Goal: Find specific page/section: Find specific page/section

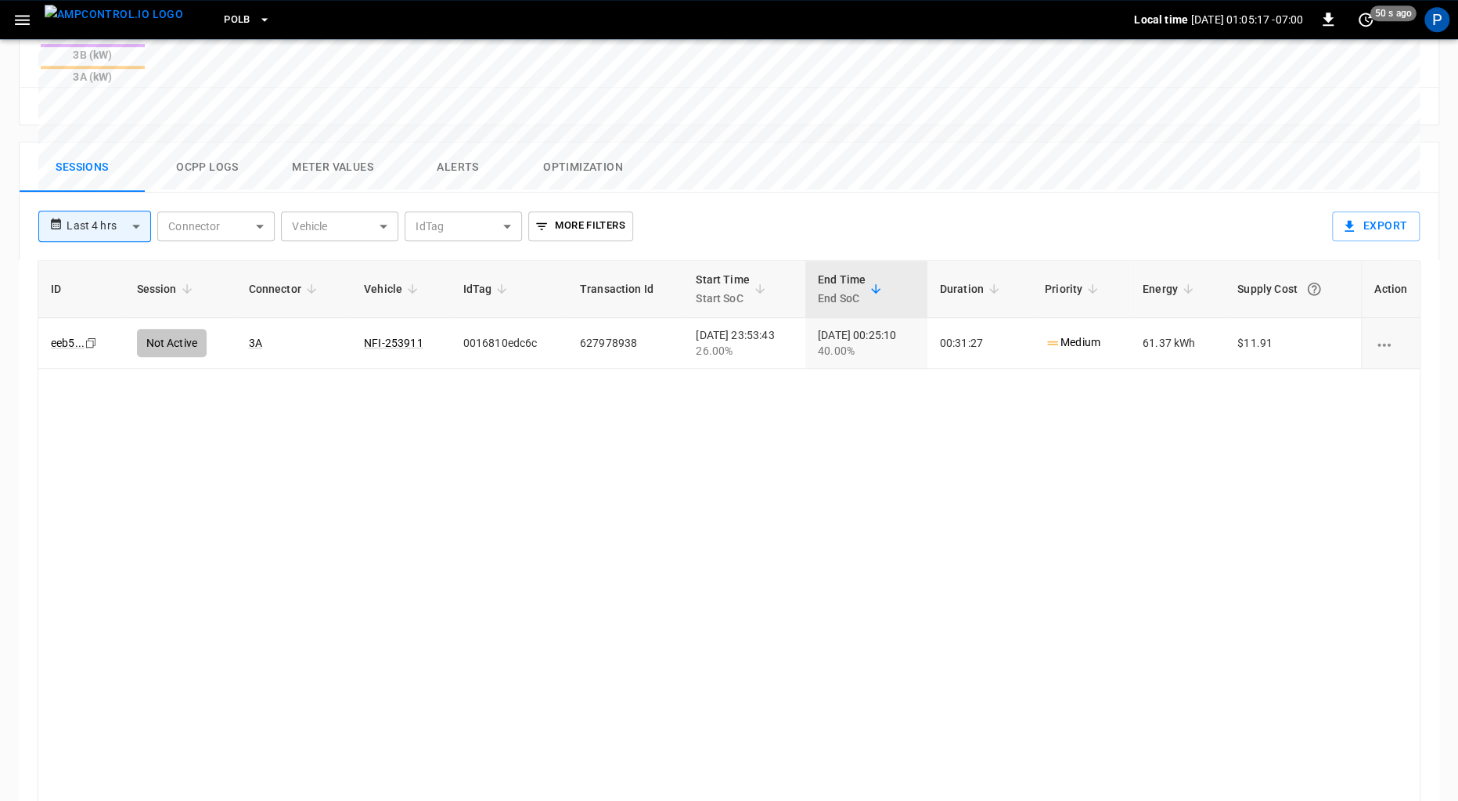
click at [128, 18] on img "menu" at bounding box center [114, 15] width 139 height 20
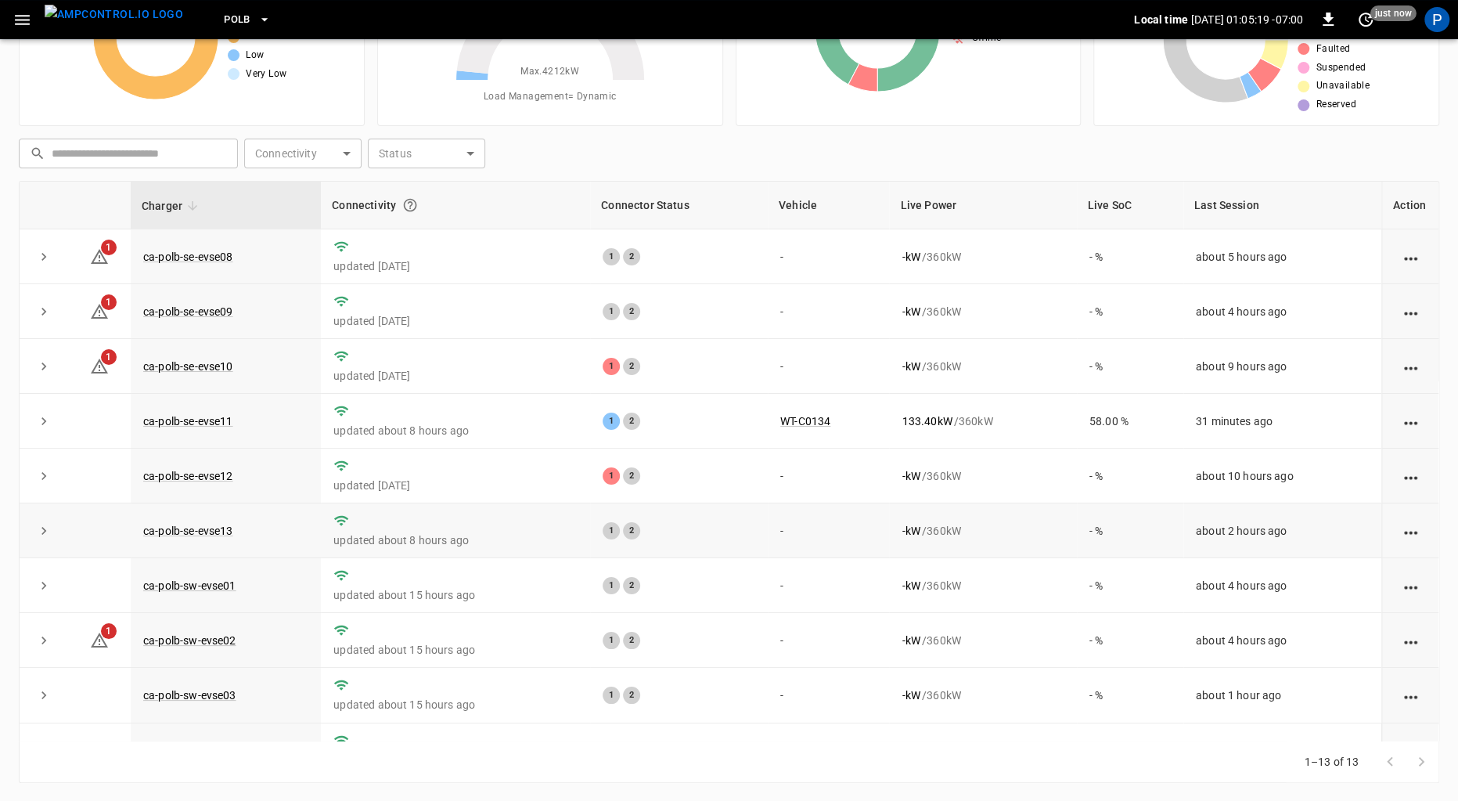
scroll to position [45, 0]
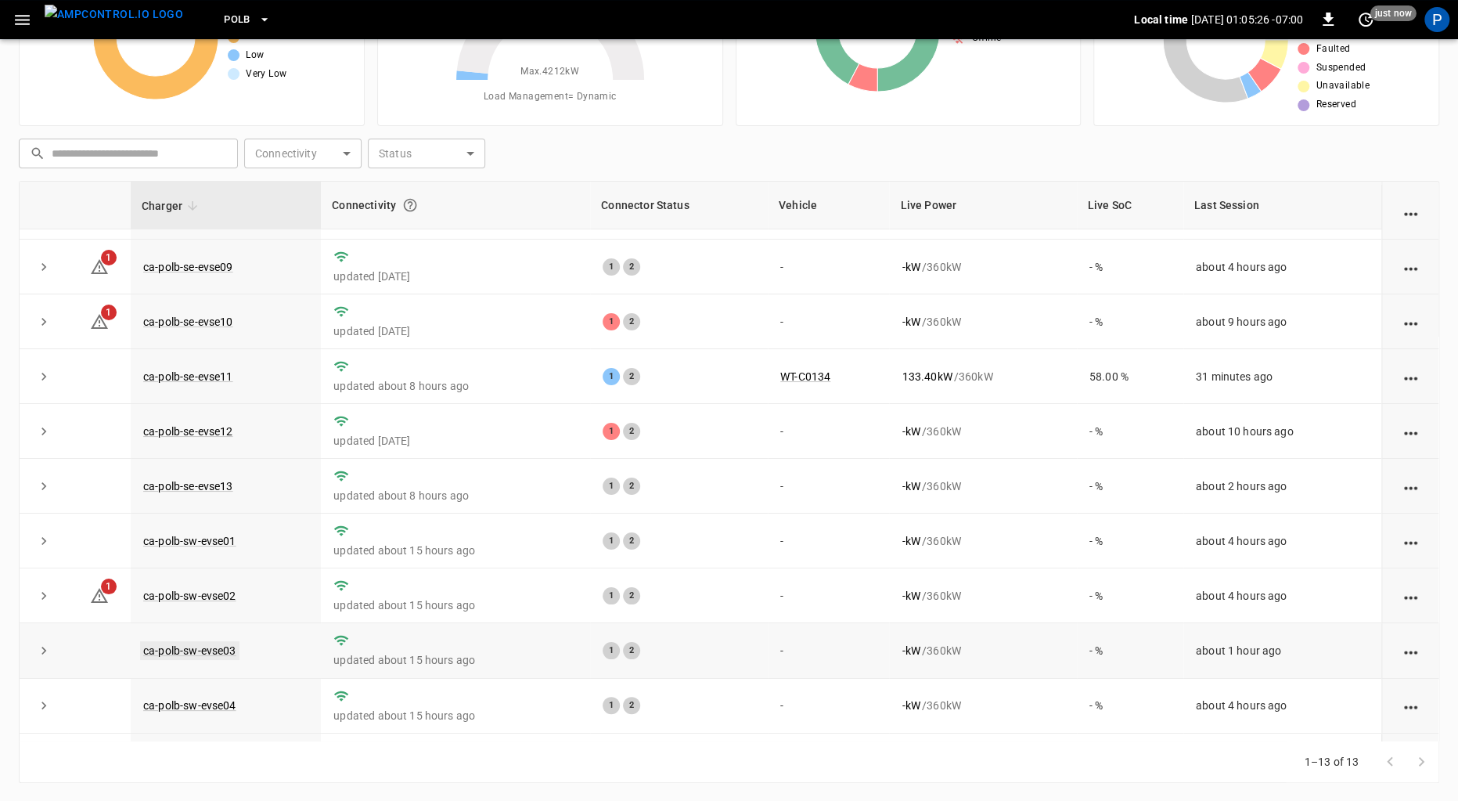
click at [224, 648] on link "ca-polb-sw-evse03" at bounding box center [189, 650] width 99 height 19
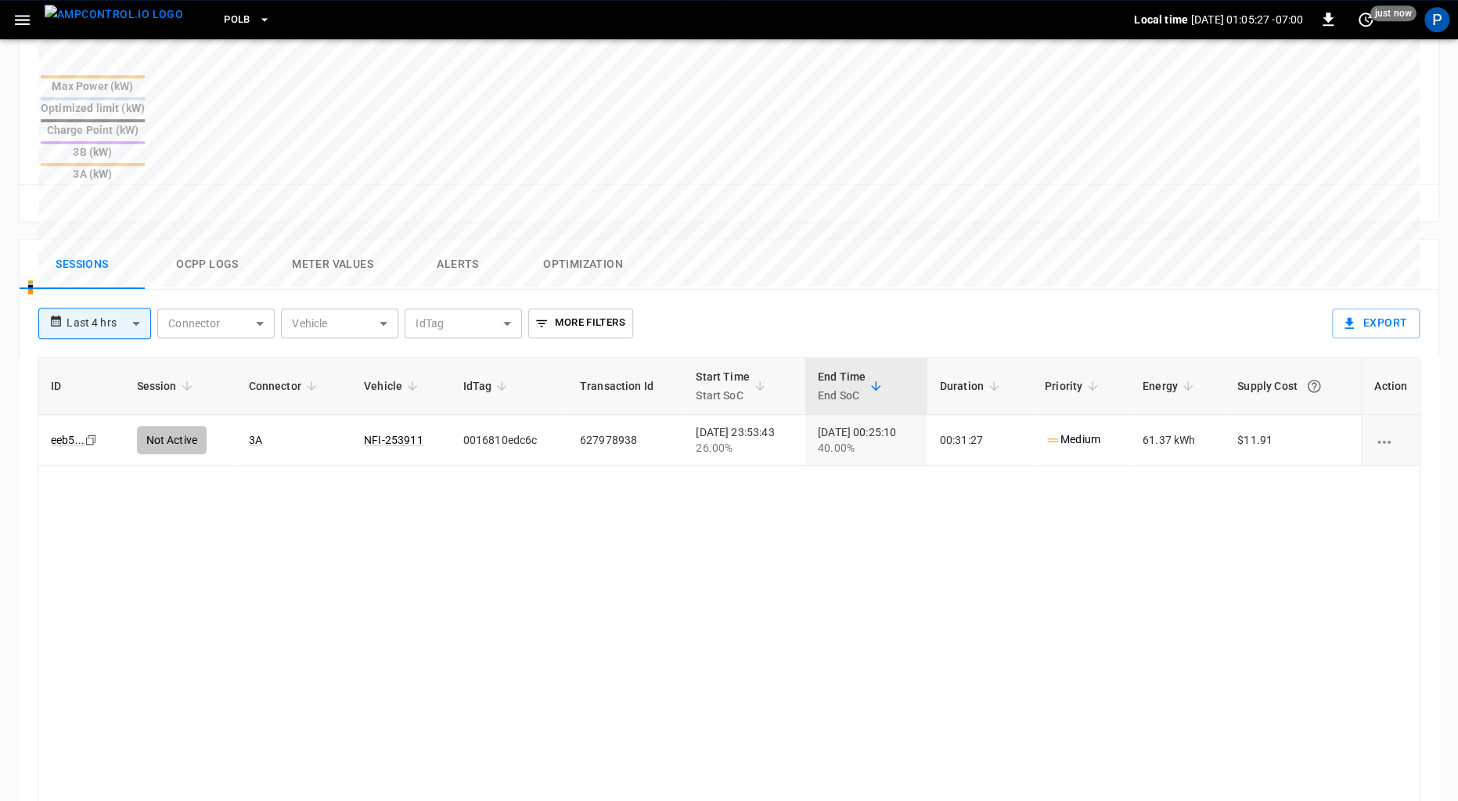
scroll to position [724, 0]
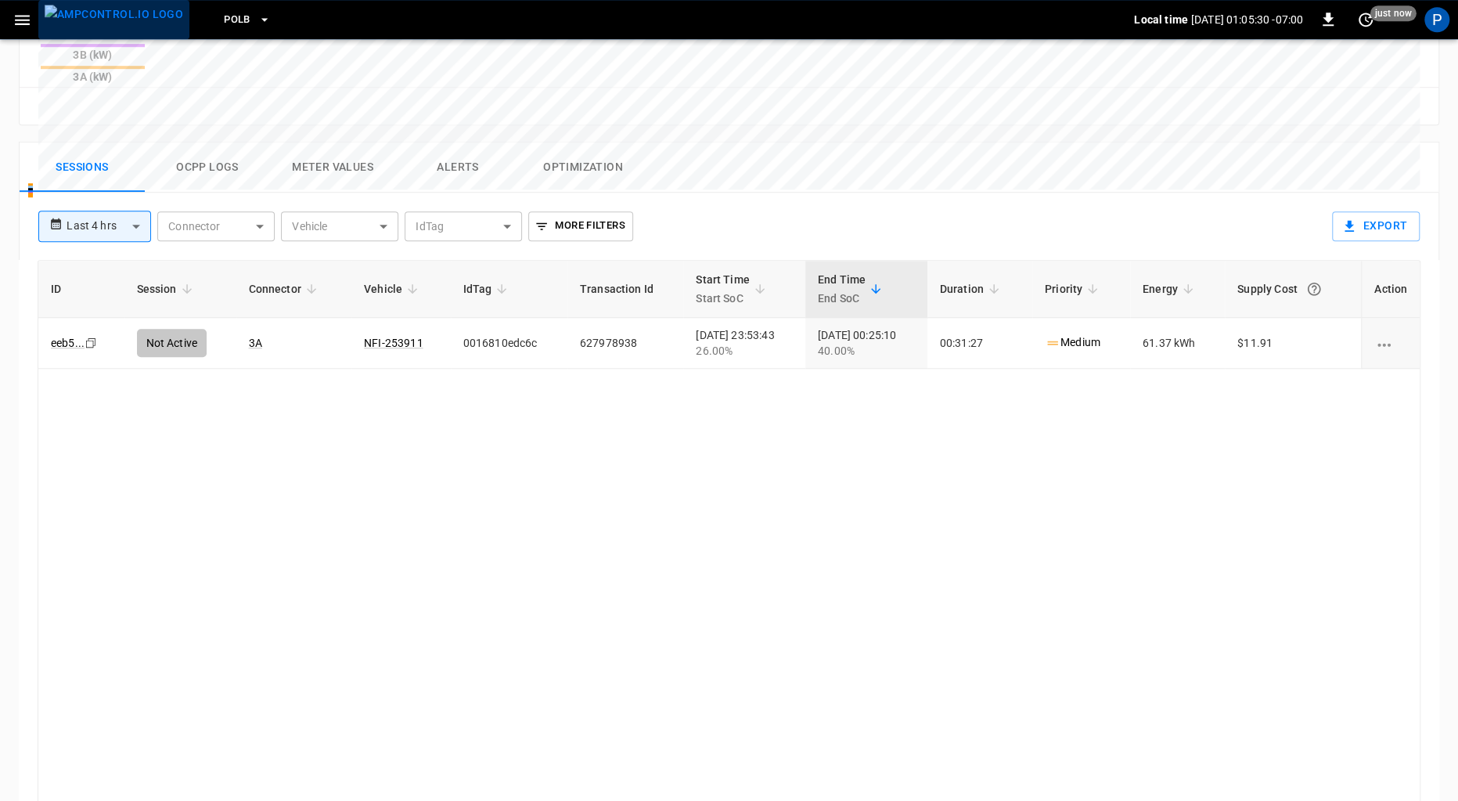
click at [130, 21] on img "menu" at bounding box center [114, 15] width 139 height 20
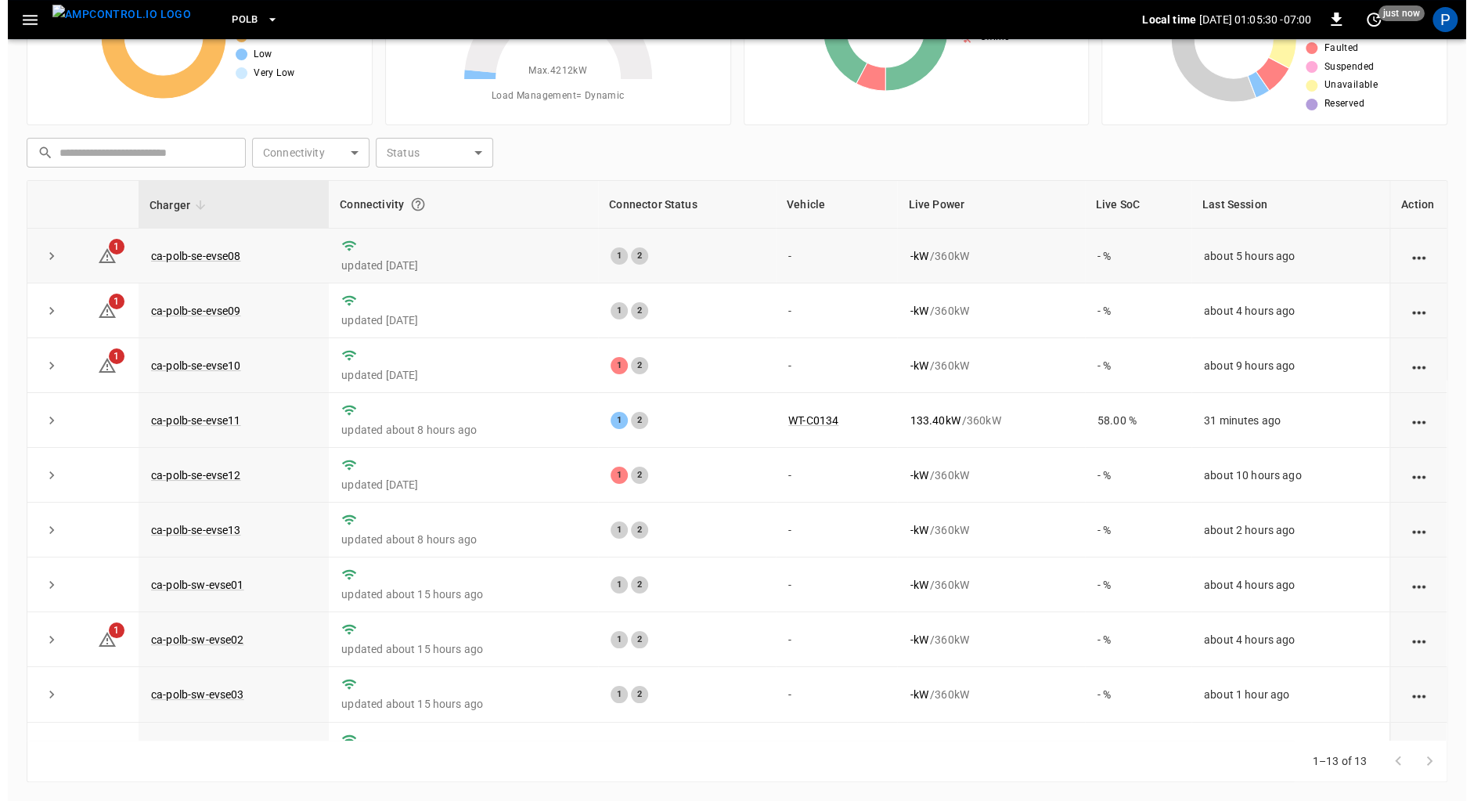
scroll to position [132, 0]
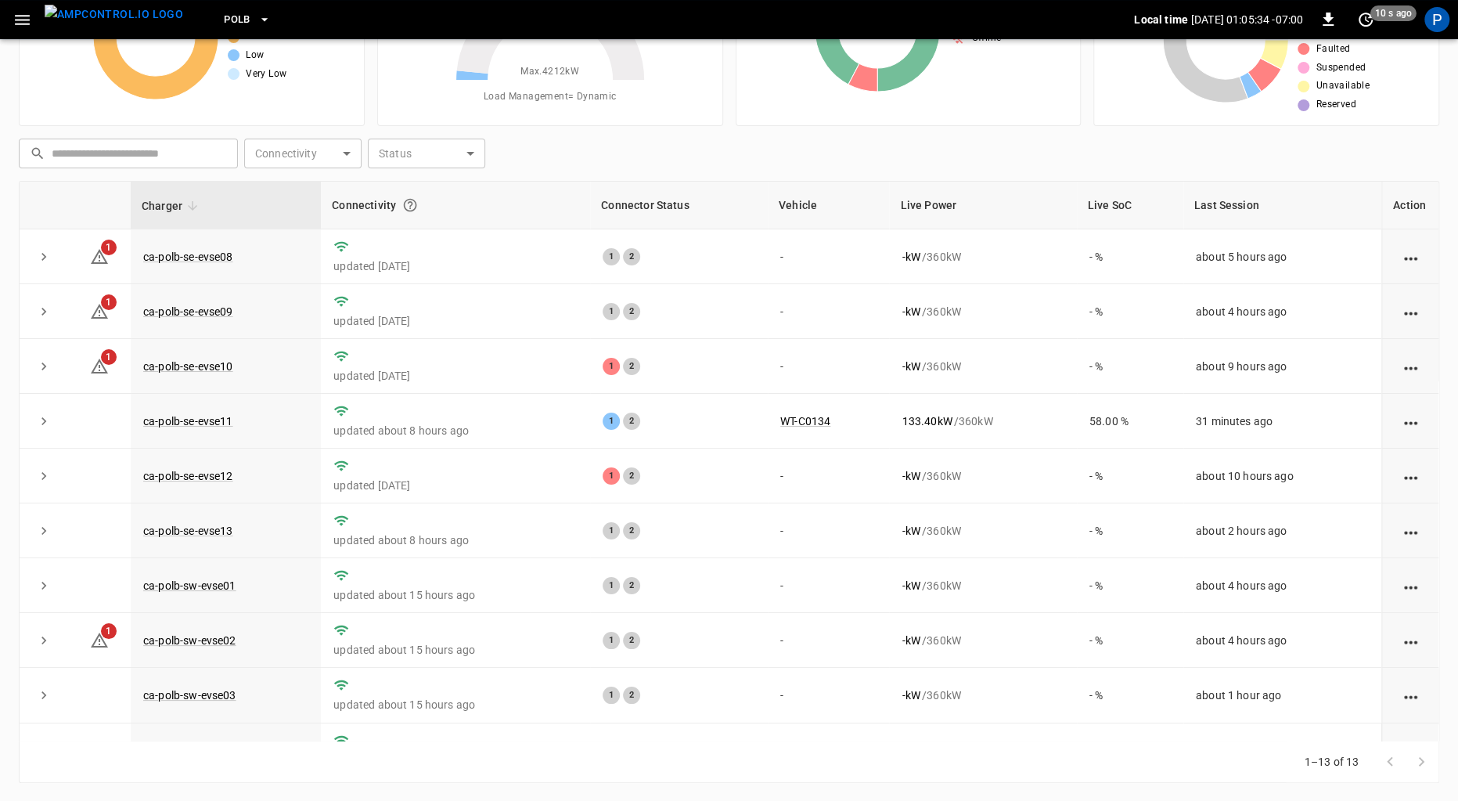
click at [218, 16] on button "PoLB" at bounding box center [247, 20] width 59 height 31
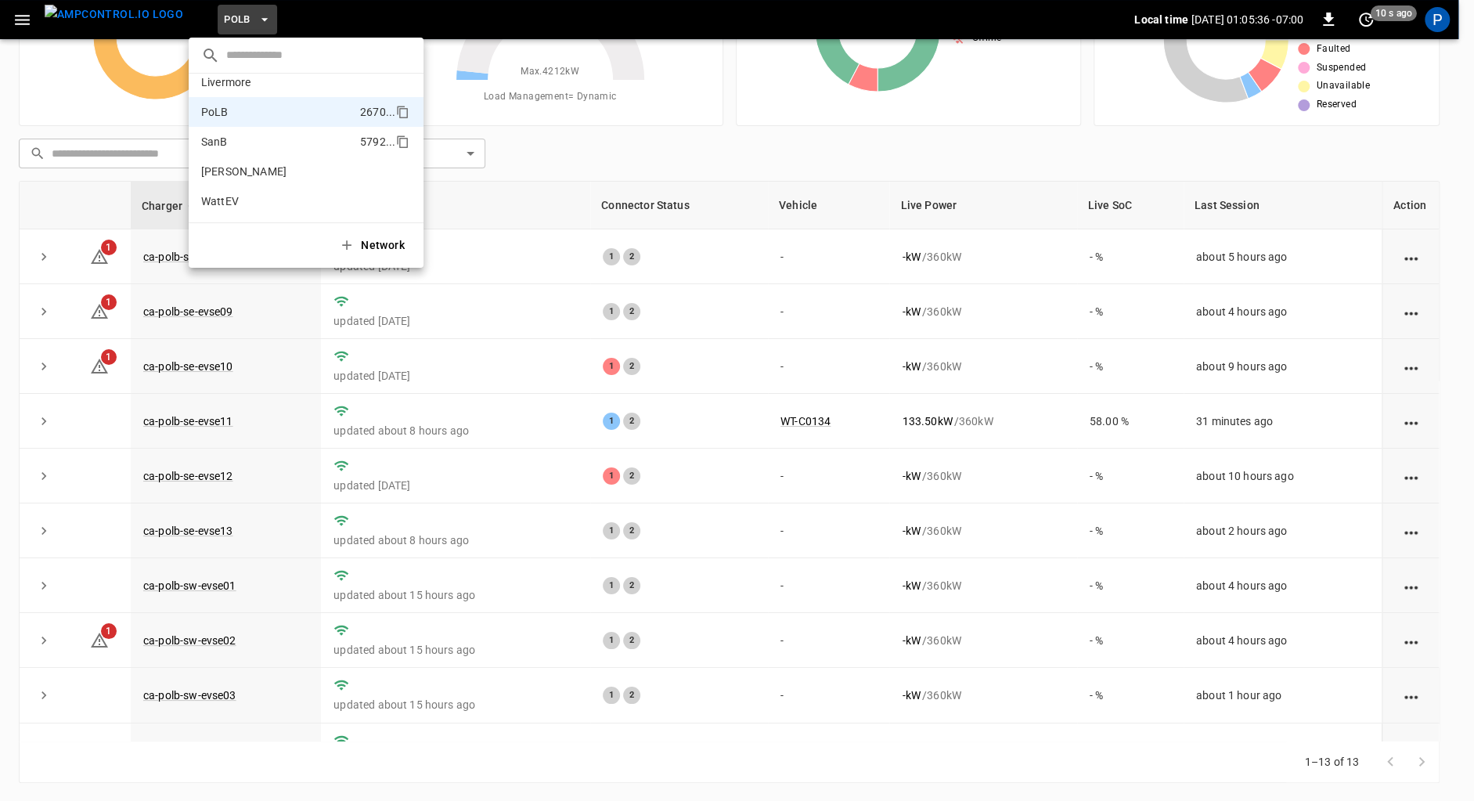
click at [243, 135] on p "SanB" at bounding box center [277, 142] width 153 height 16
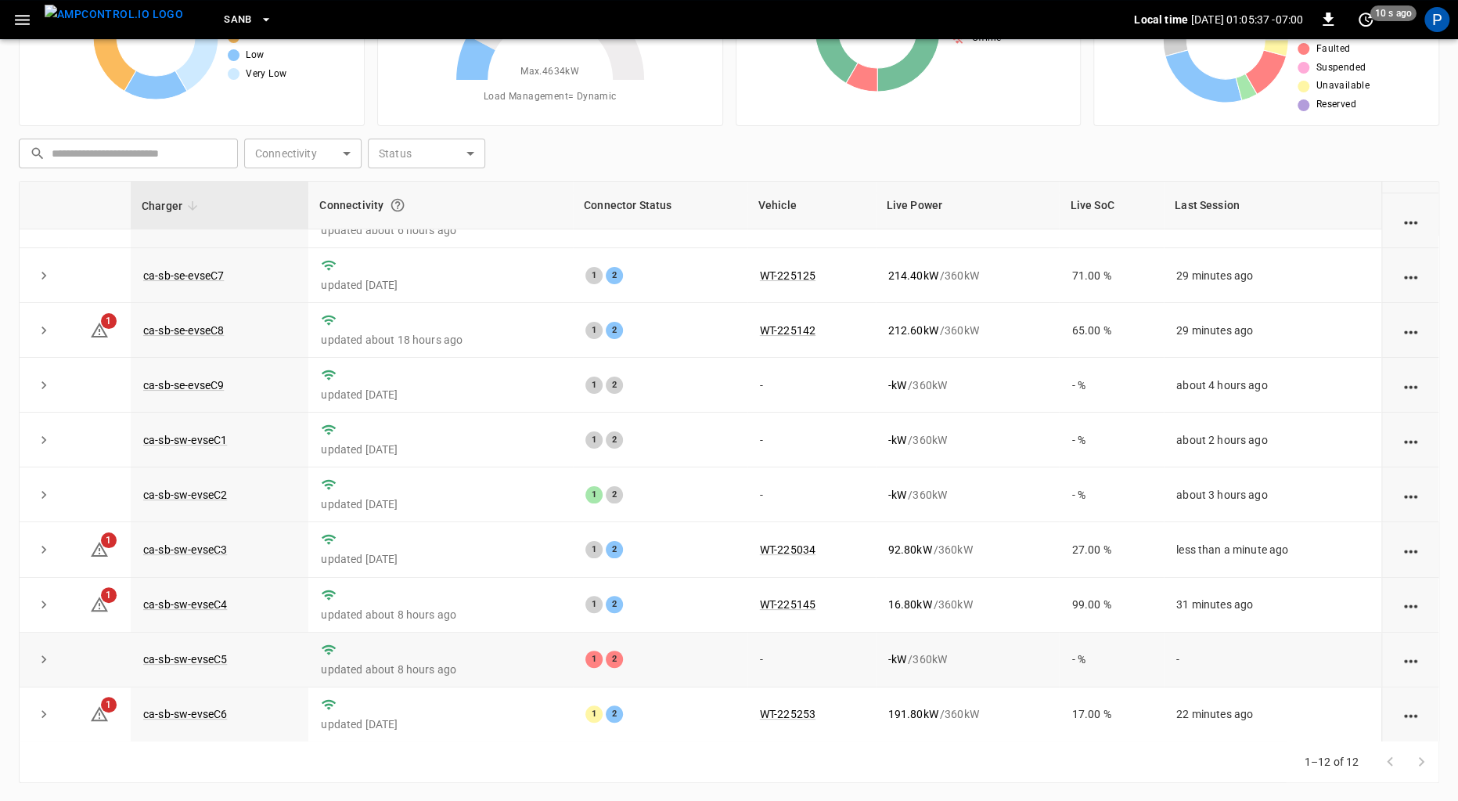
scroll to position [144, 0]
click at [189, 722] on link "ca-sb-sw-evseC6" at bounding box center [185, 715] width 90 height 19
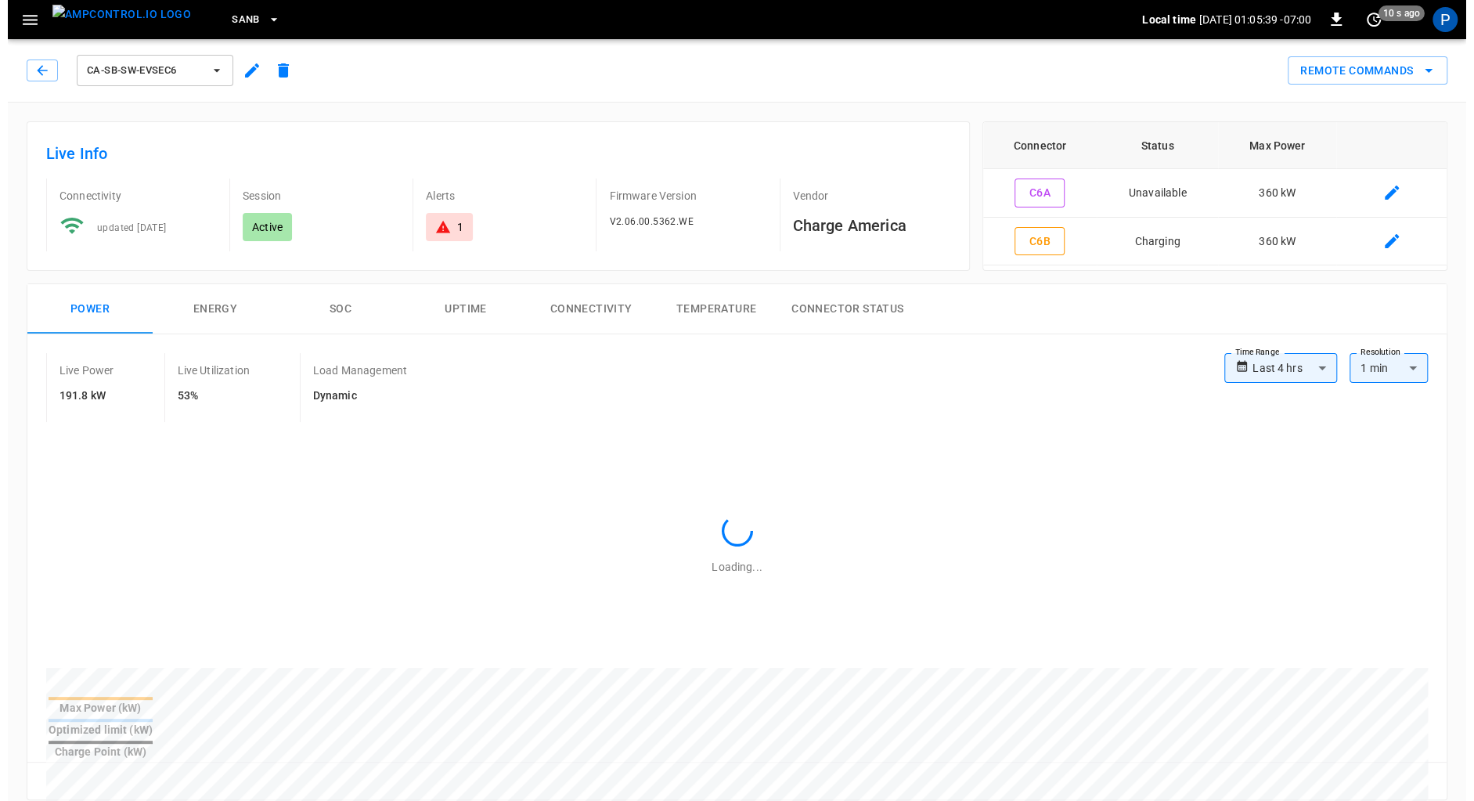
scroll to position [722, 0]
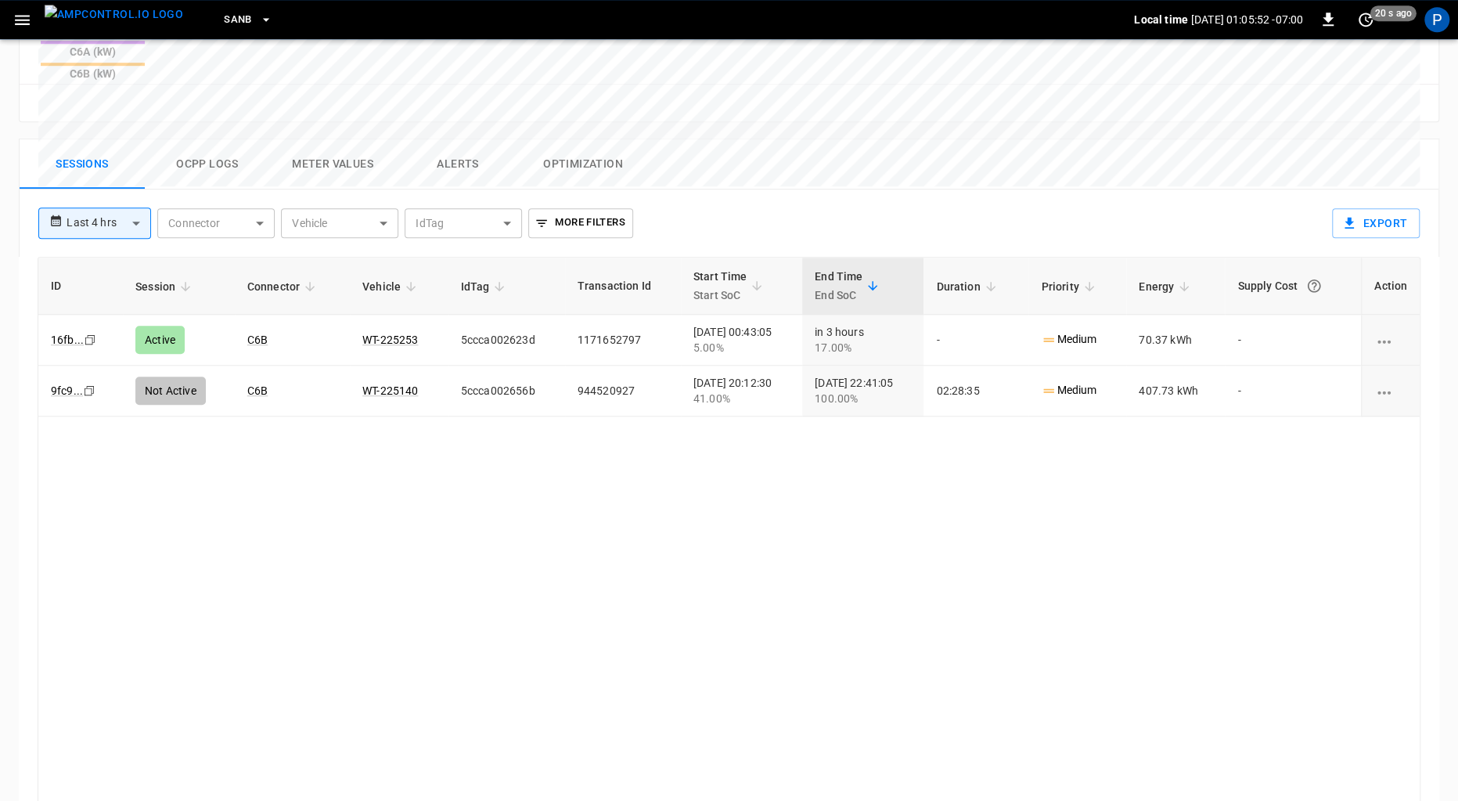
click at [221, 9] on button "SanB" at bounding box center [248, 20] width 61 height 31
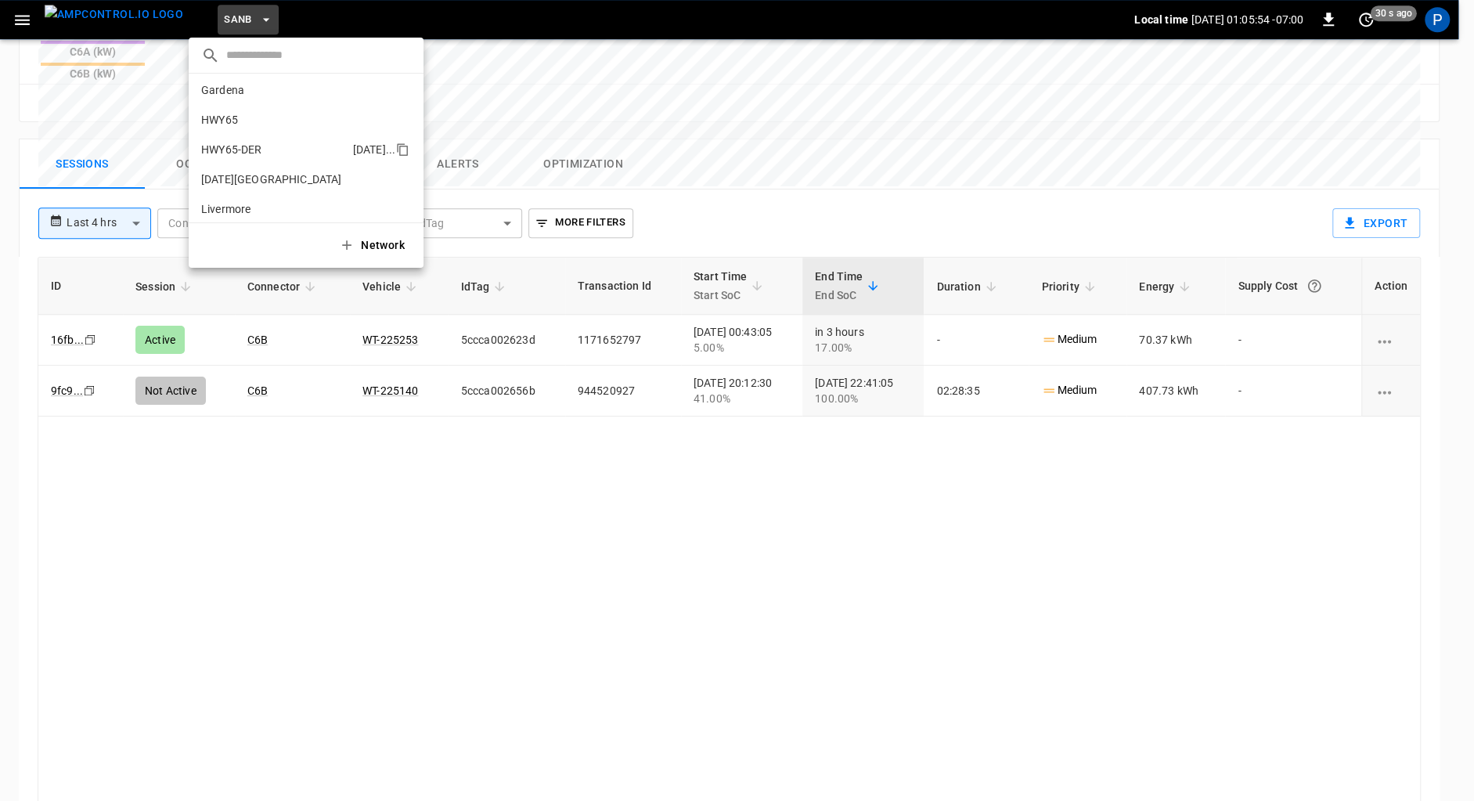
scroll to position [0, 0]
click at [265, 134] on li "HWY65 26fb ..." at bounding box center [306, 125] width 235 height 30
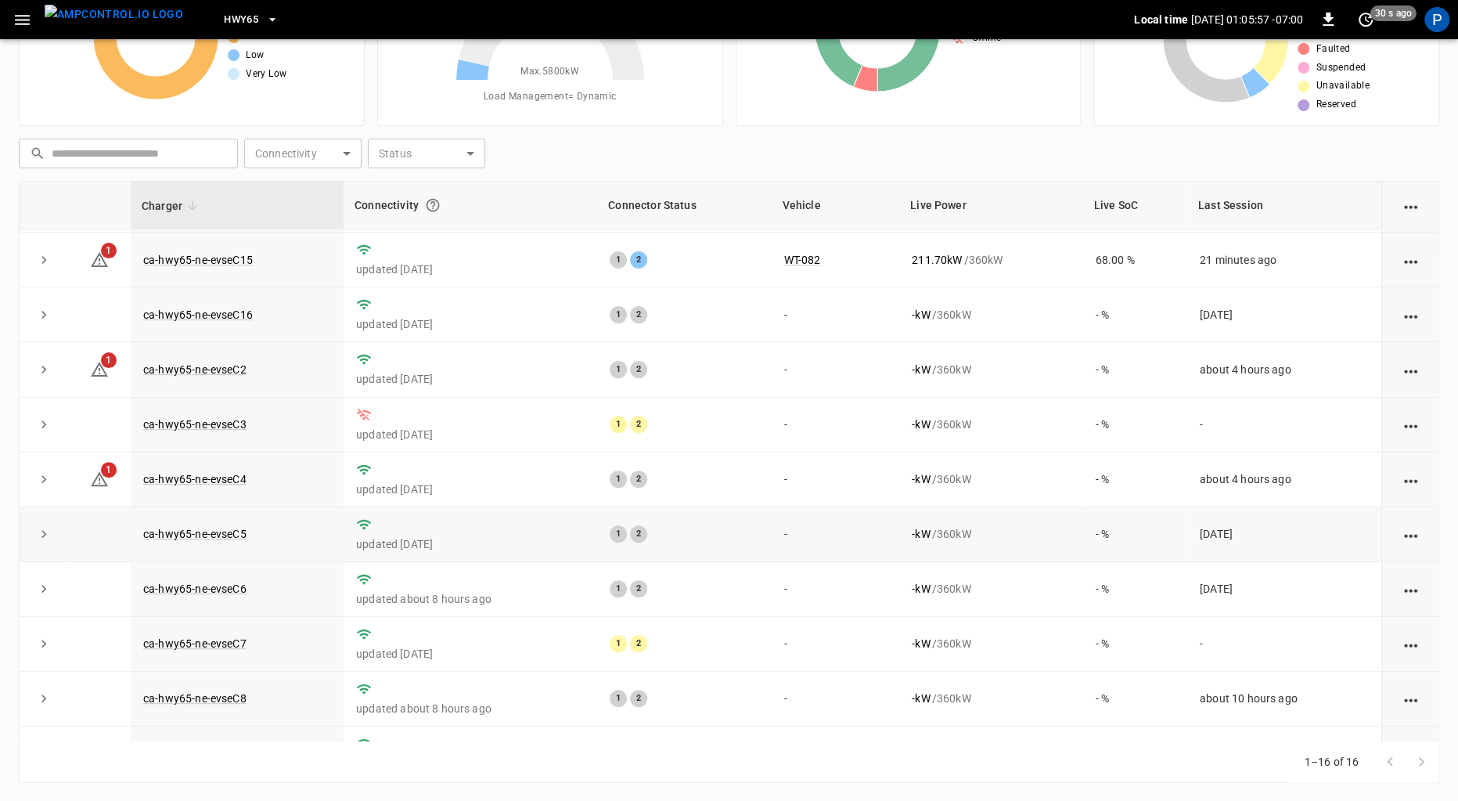
scroll to position [330, 0]
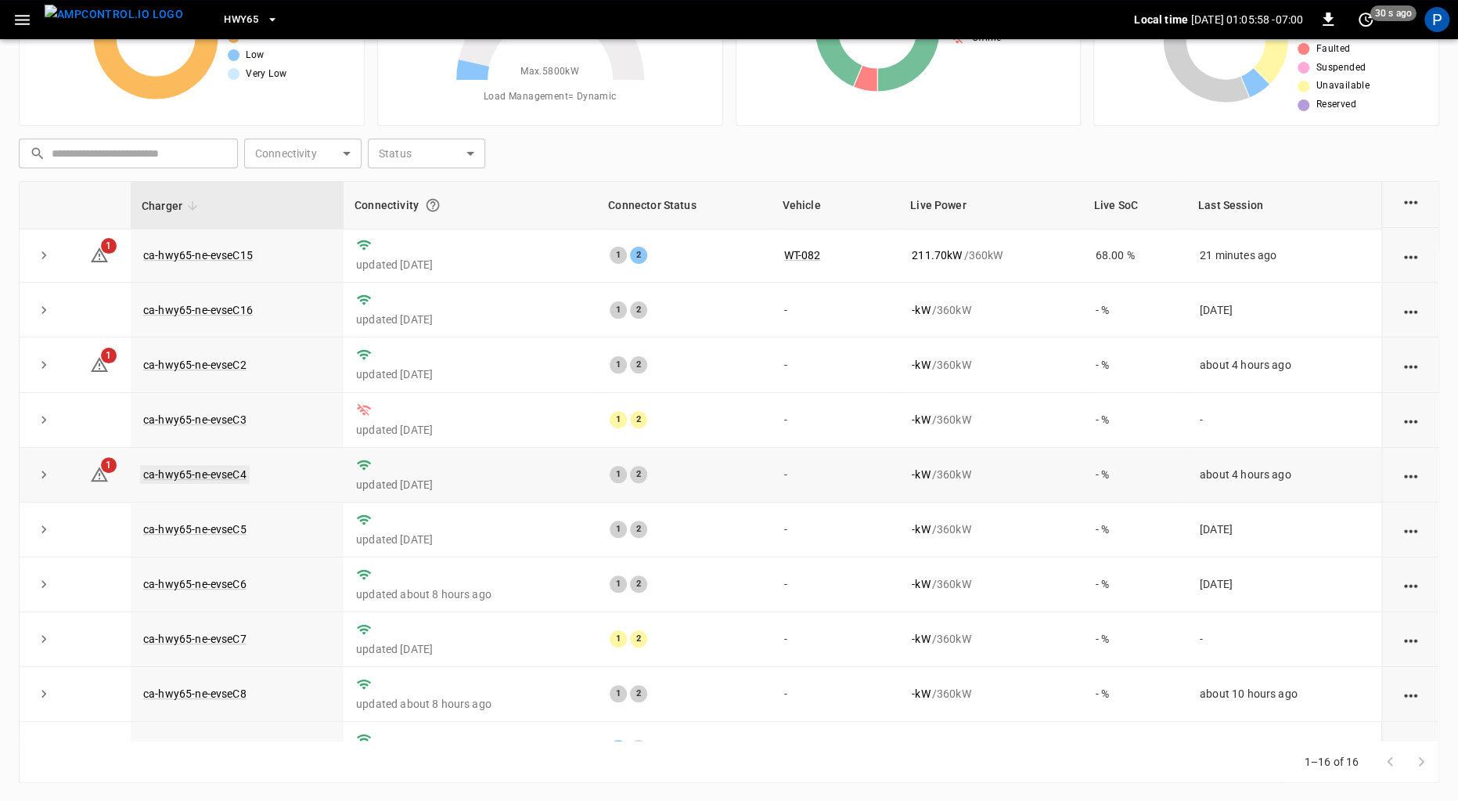
click at [233, 470] on link "ca-hwy65-ne-evseC4" at bounding box center [195, 474] width 110 height 19
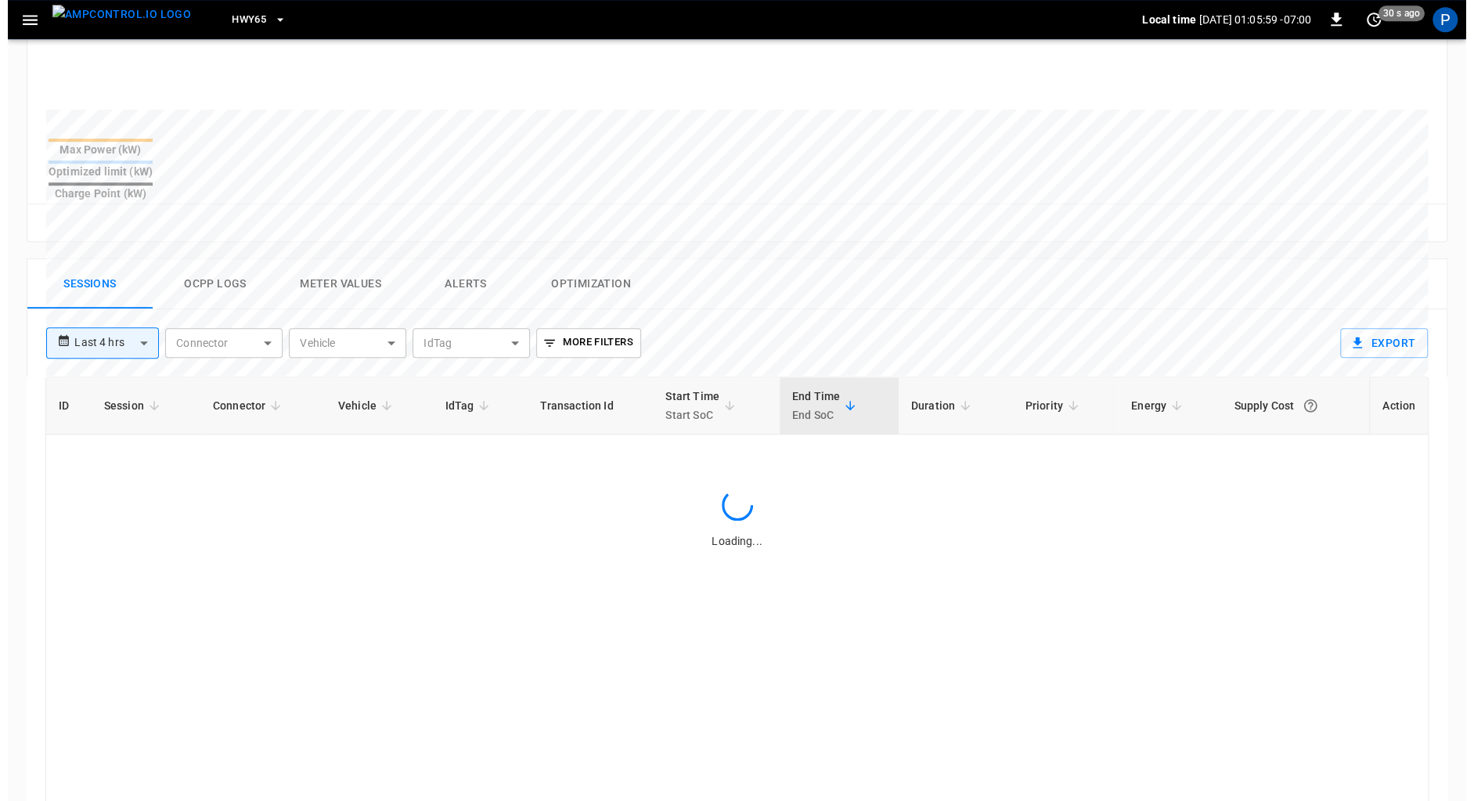
scroll to position [562, 0]
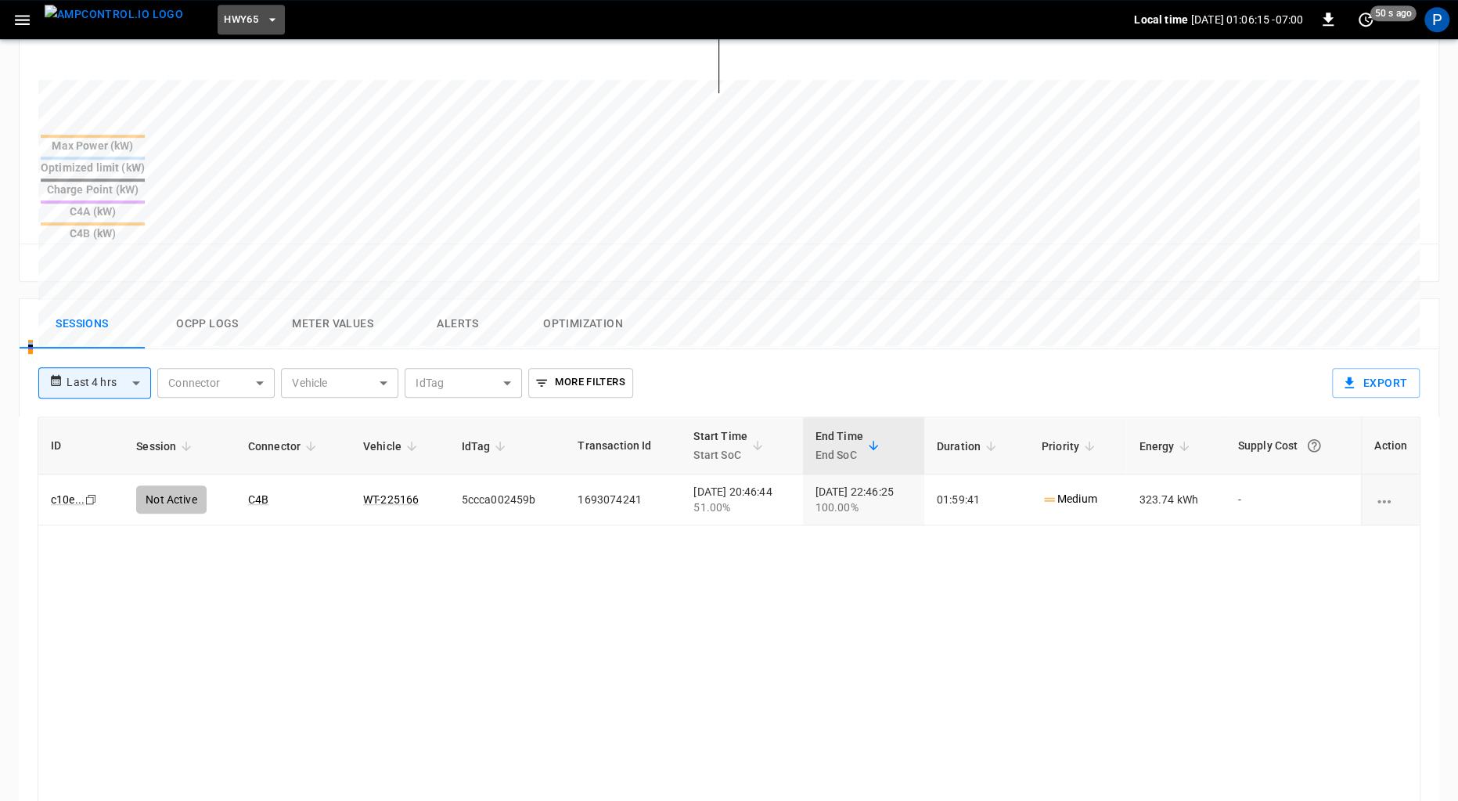
click at [224, 18] on span "HWY65" at bounding box center [241, 20] width 34 height 18
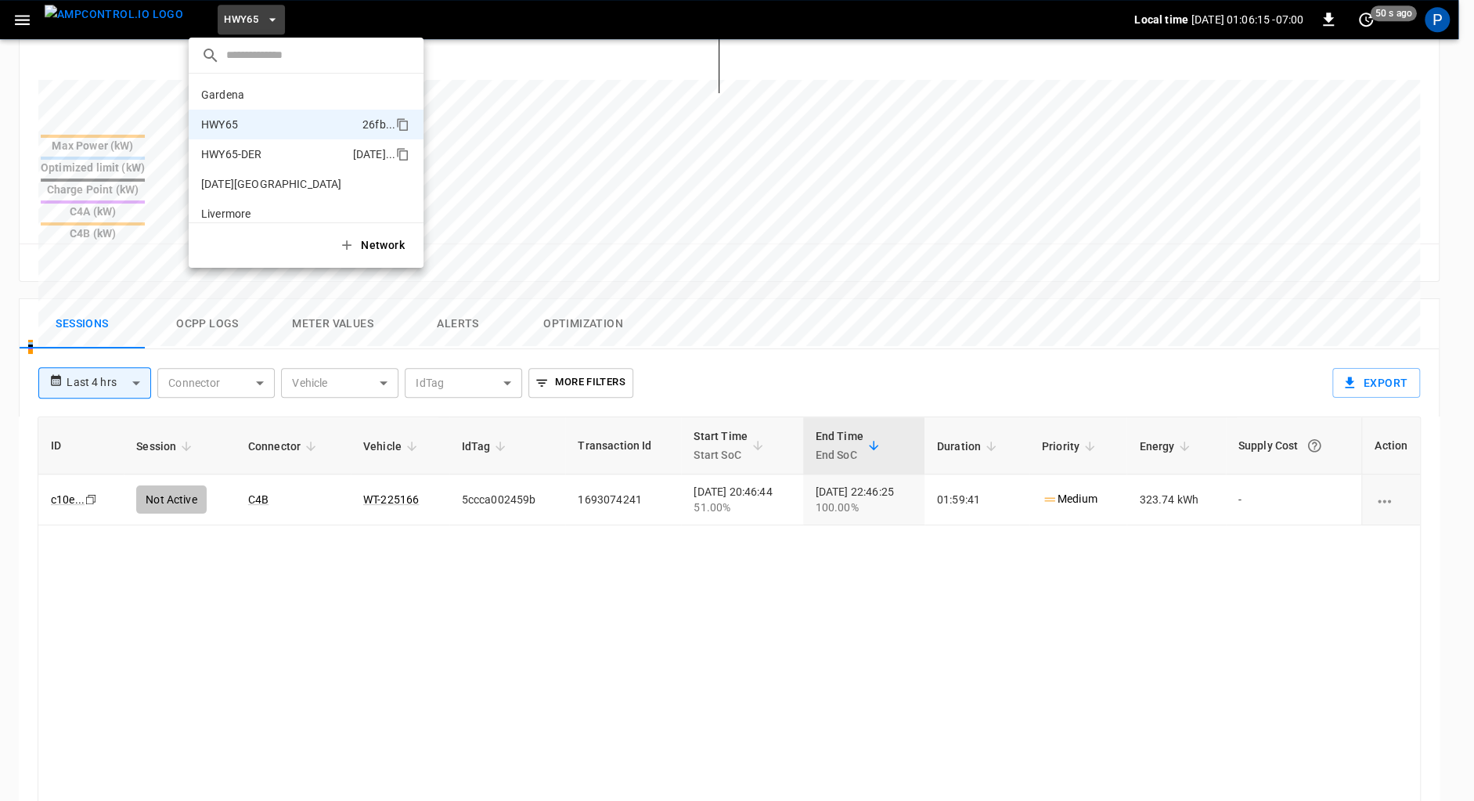
scroll to position [25, 0]
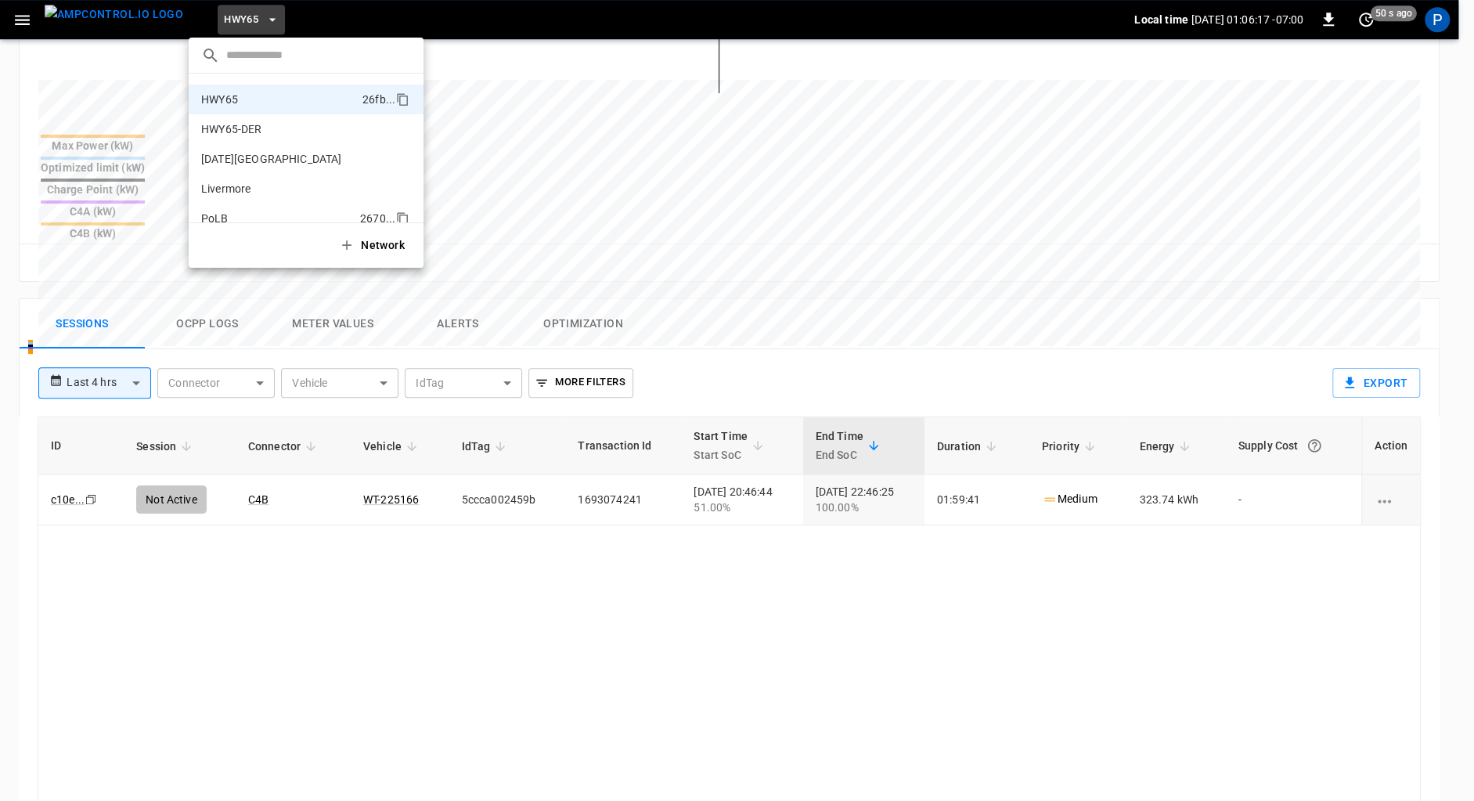
click at [242, 207] on li "PoLB 2670 ..." at bounding box center [306, 219] width 235 height 30
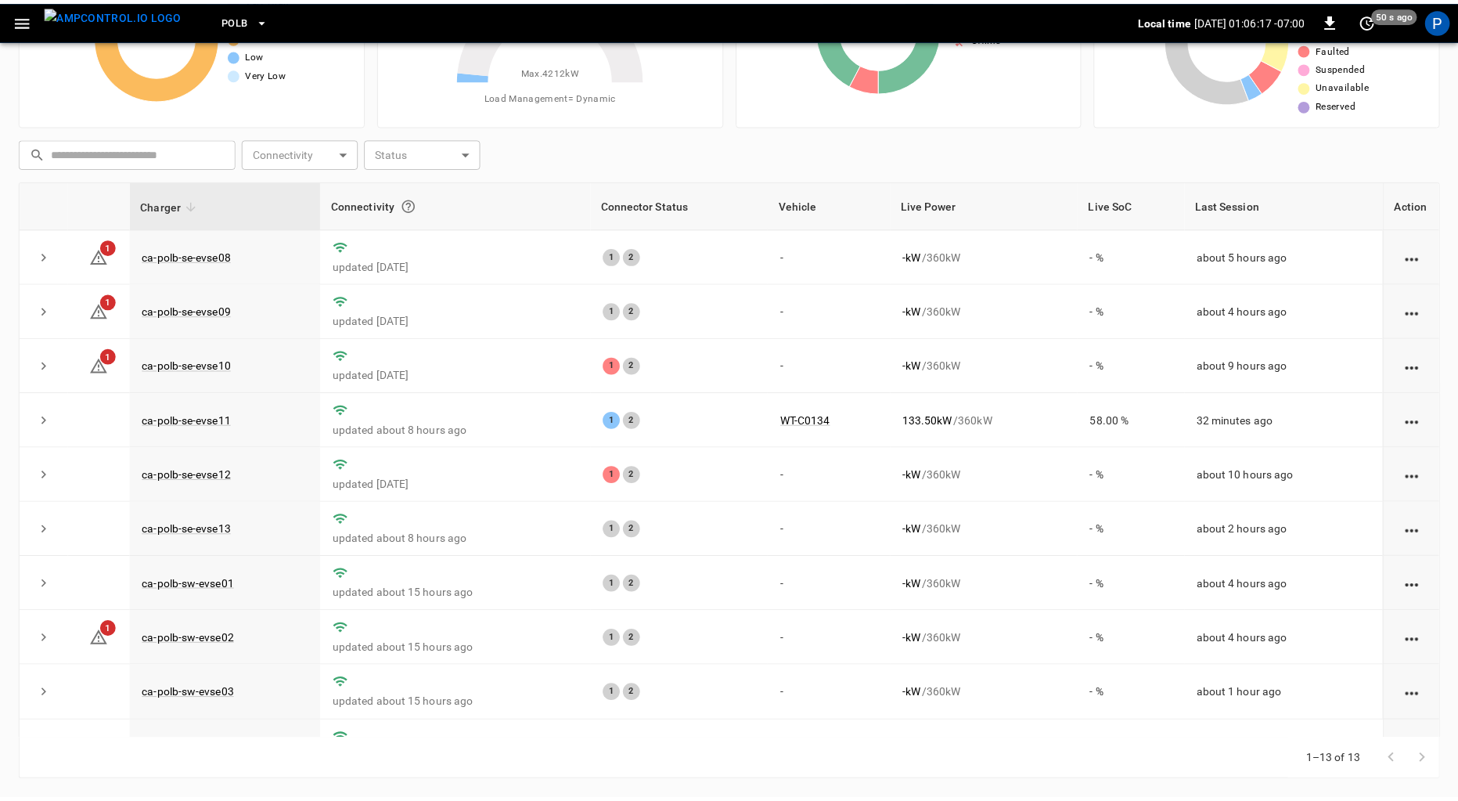
scroll to position [132, 0]
